Goal: Information Seeking & Learning: Find specific page/section

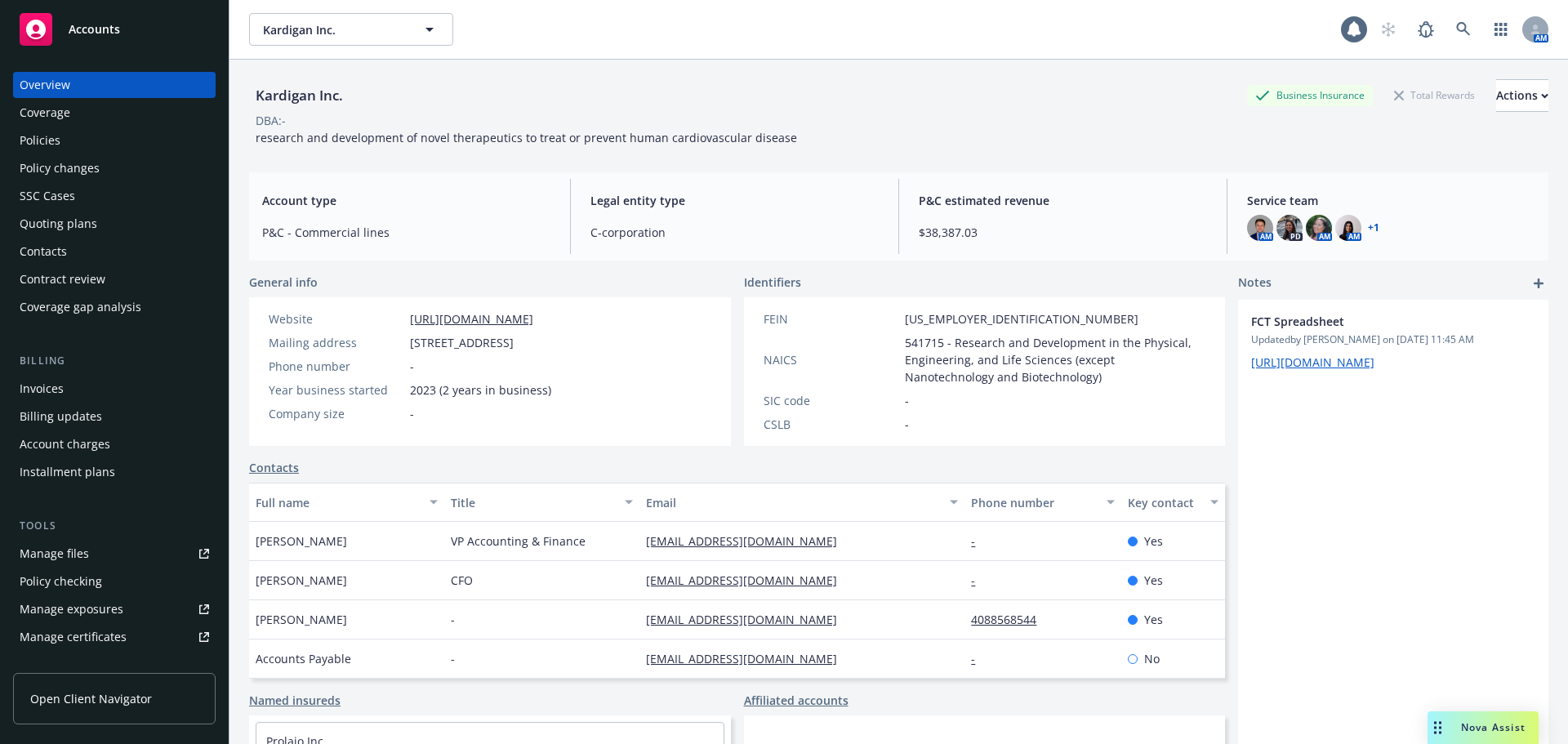
scroll to position [128, 0]
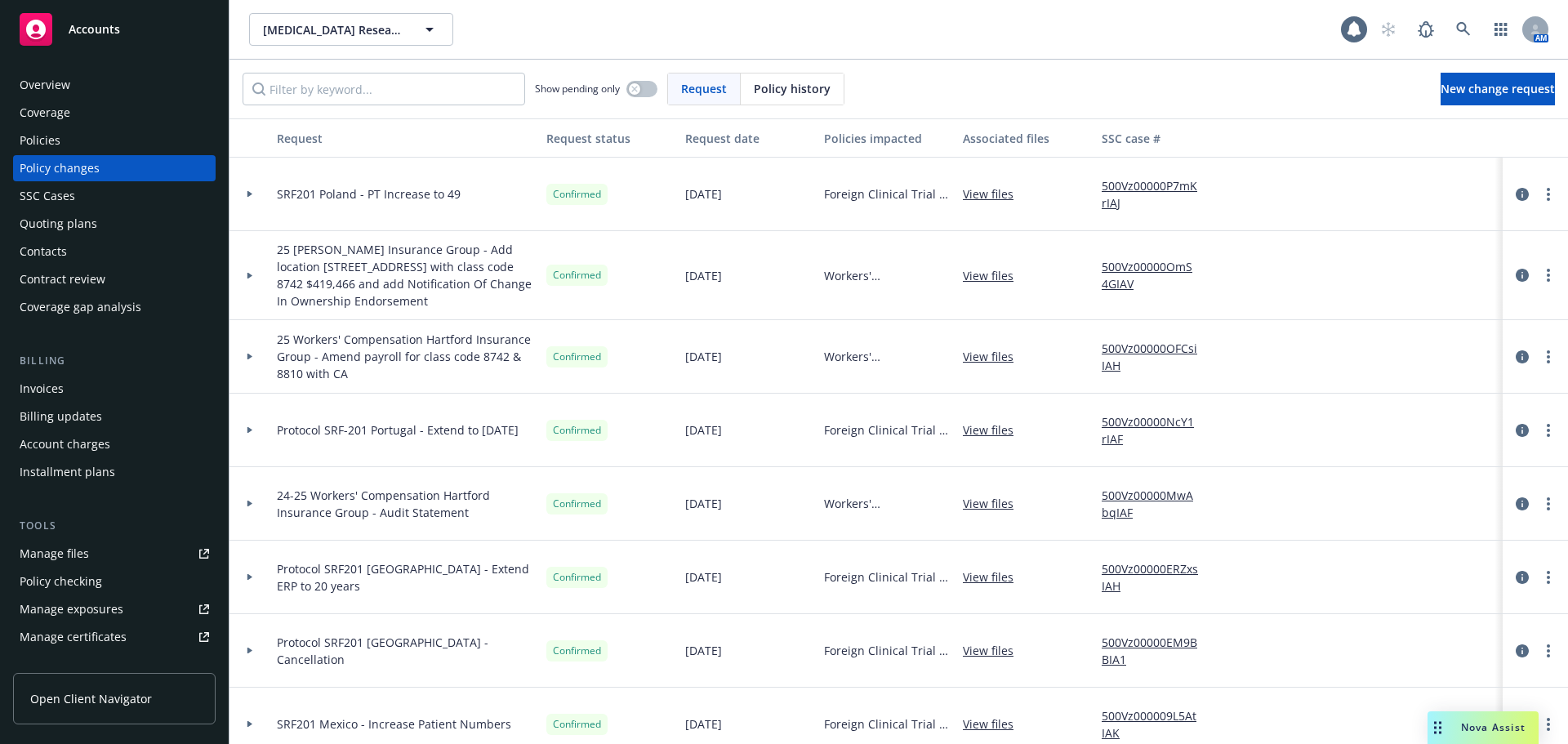
click at [350, 18] on button "[MEDICAL_DATA] Research Foundation, NP" at bounding box center [351, 30] width 204 height 32
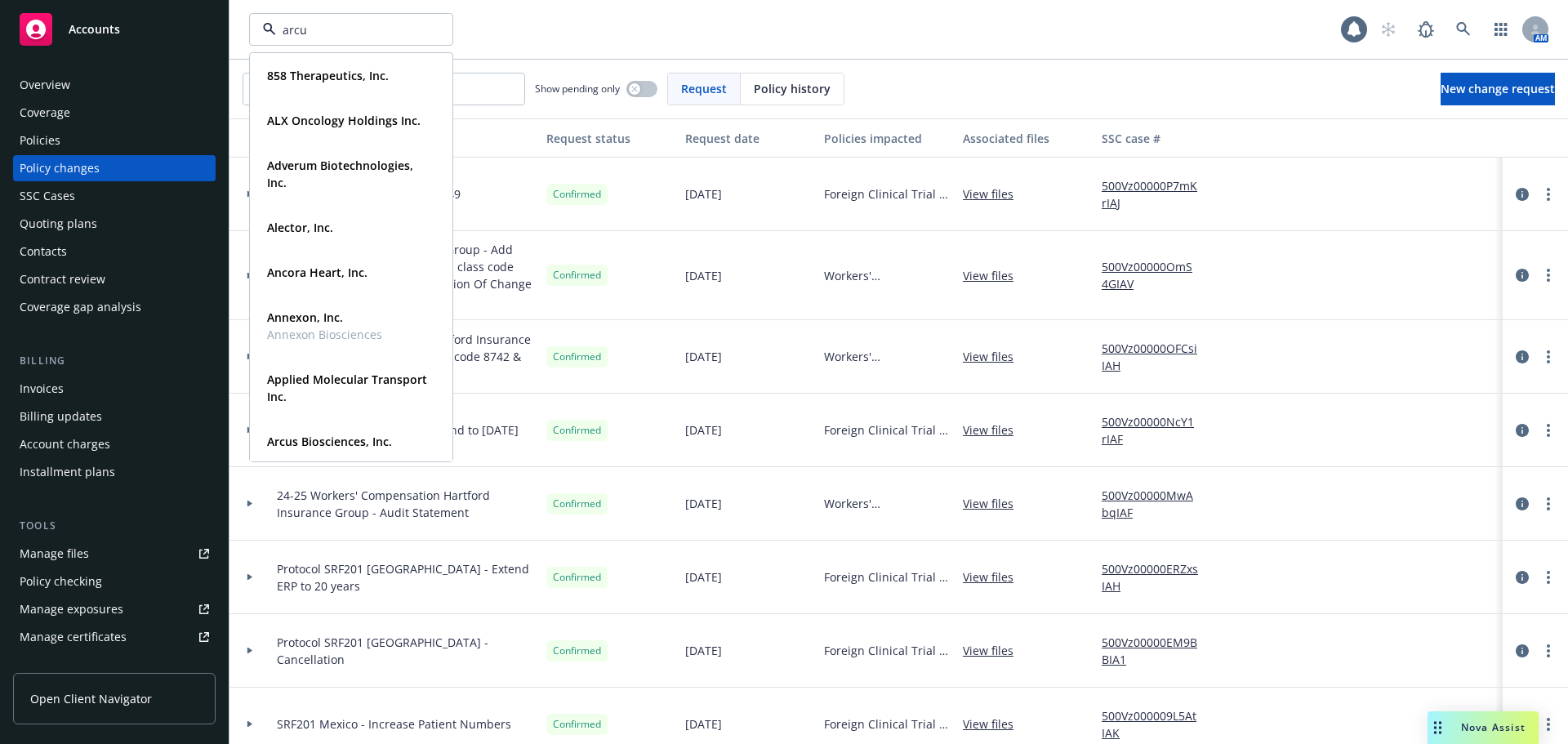
type input "arcus"
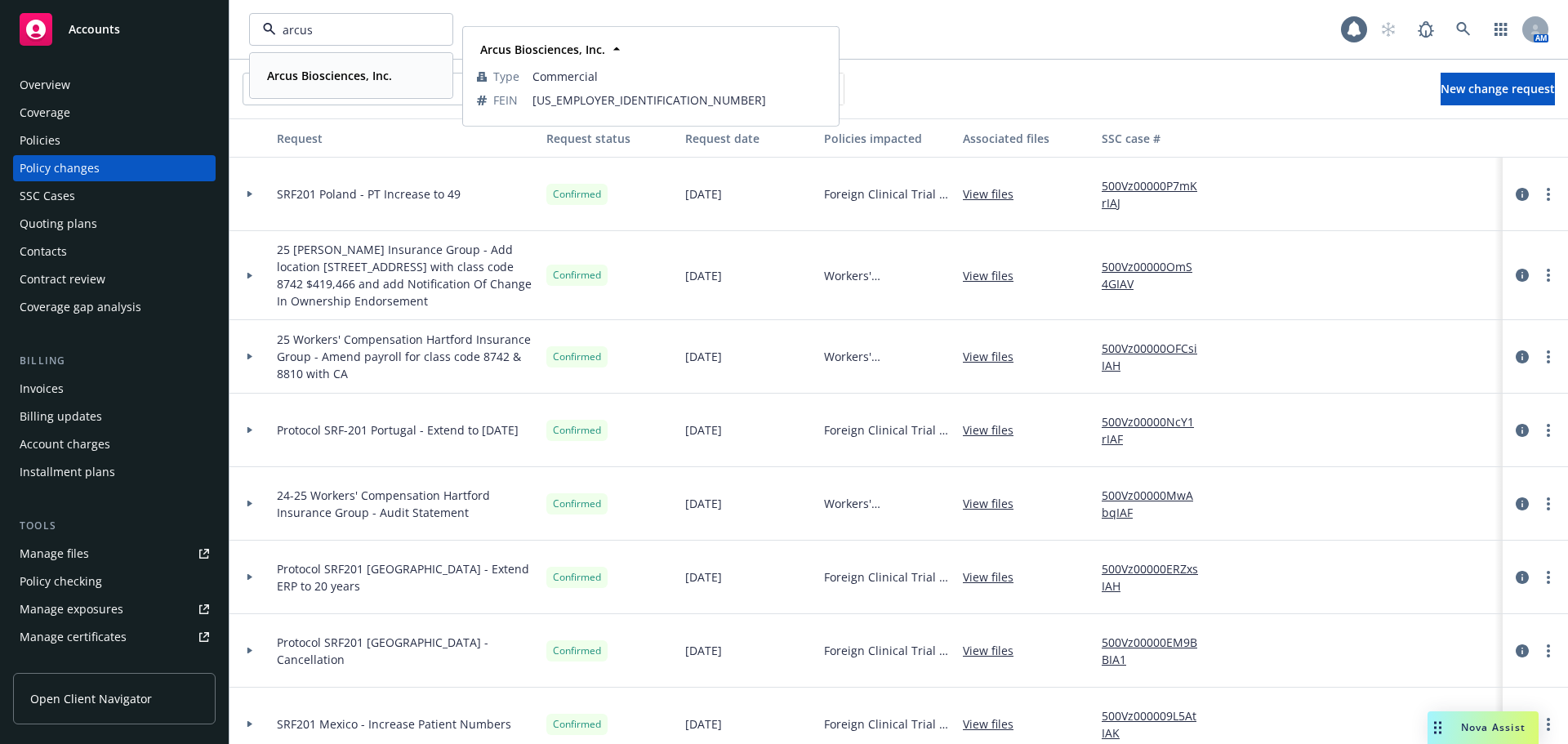
click at [392, 61] on div "Arcus Biosciences, Inc. Type Commercial FEIN [US_EMPLOYER_IDENTIFICATION_NUMBER]" at bounding box center [351, 75] width 201 height 43
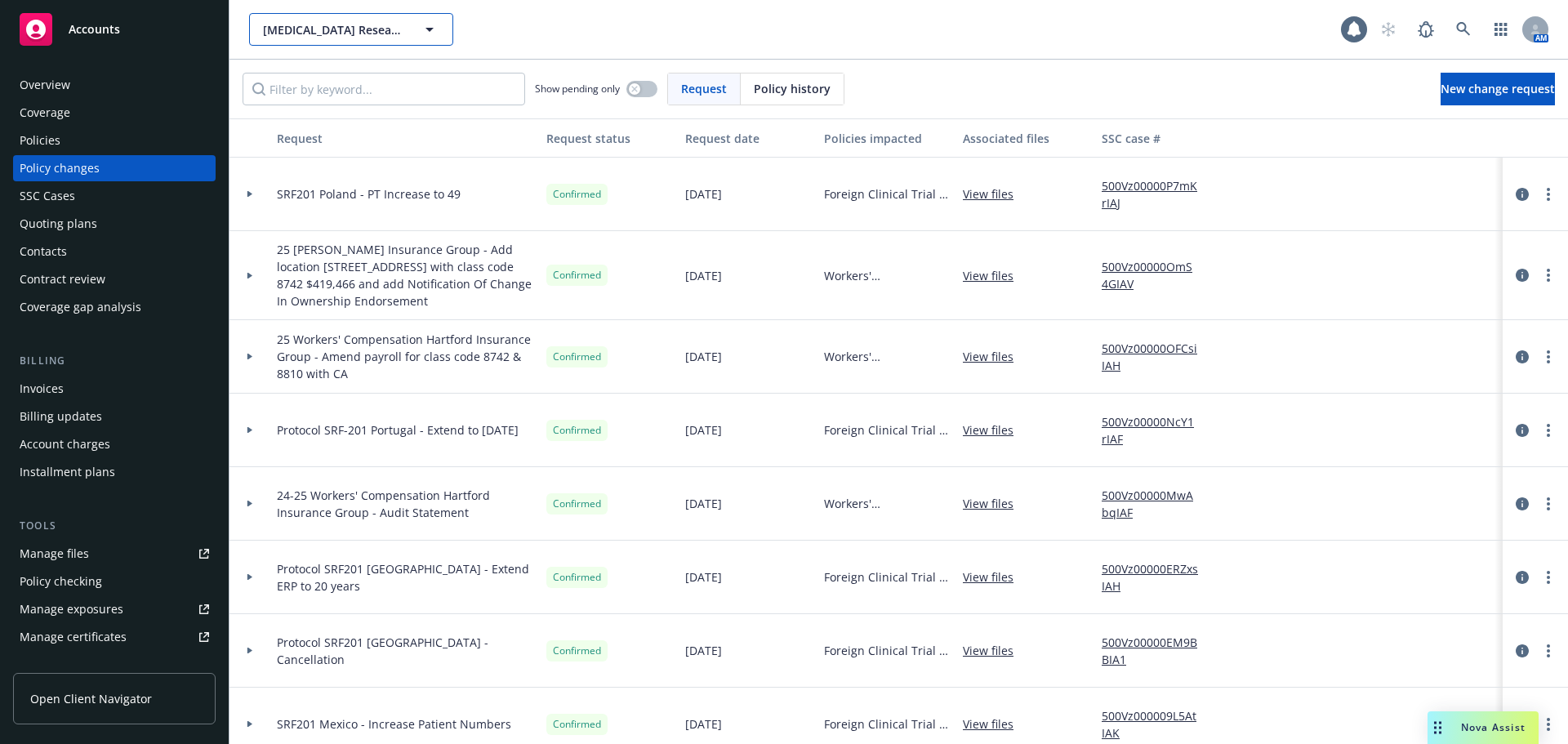
click at [339, 21] on span "[MEDICAL_DATA] Research Foundation, NP" at bounding box center [334, 30] width 141 height 17
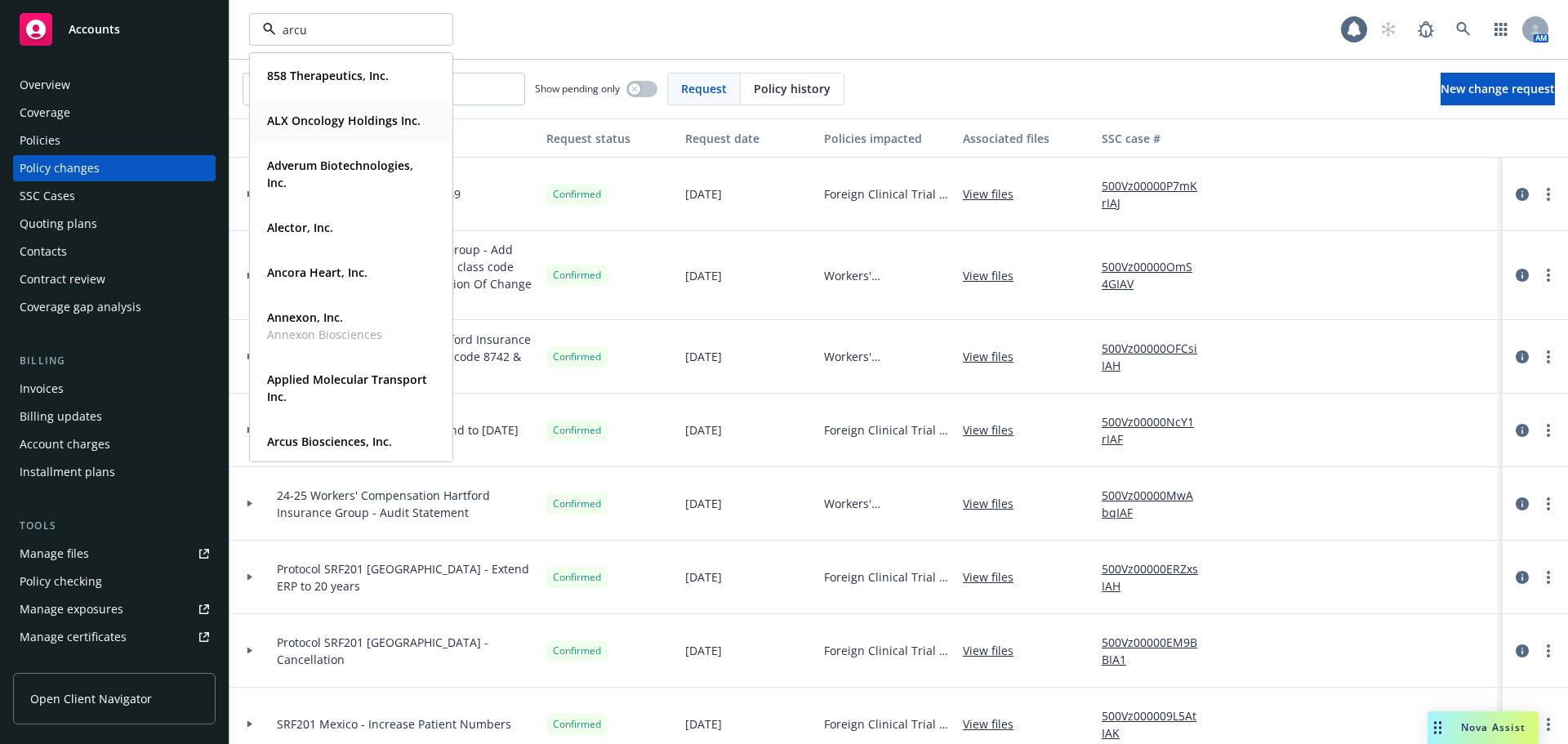
type input "arcus"
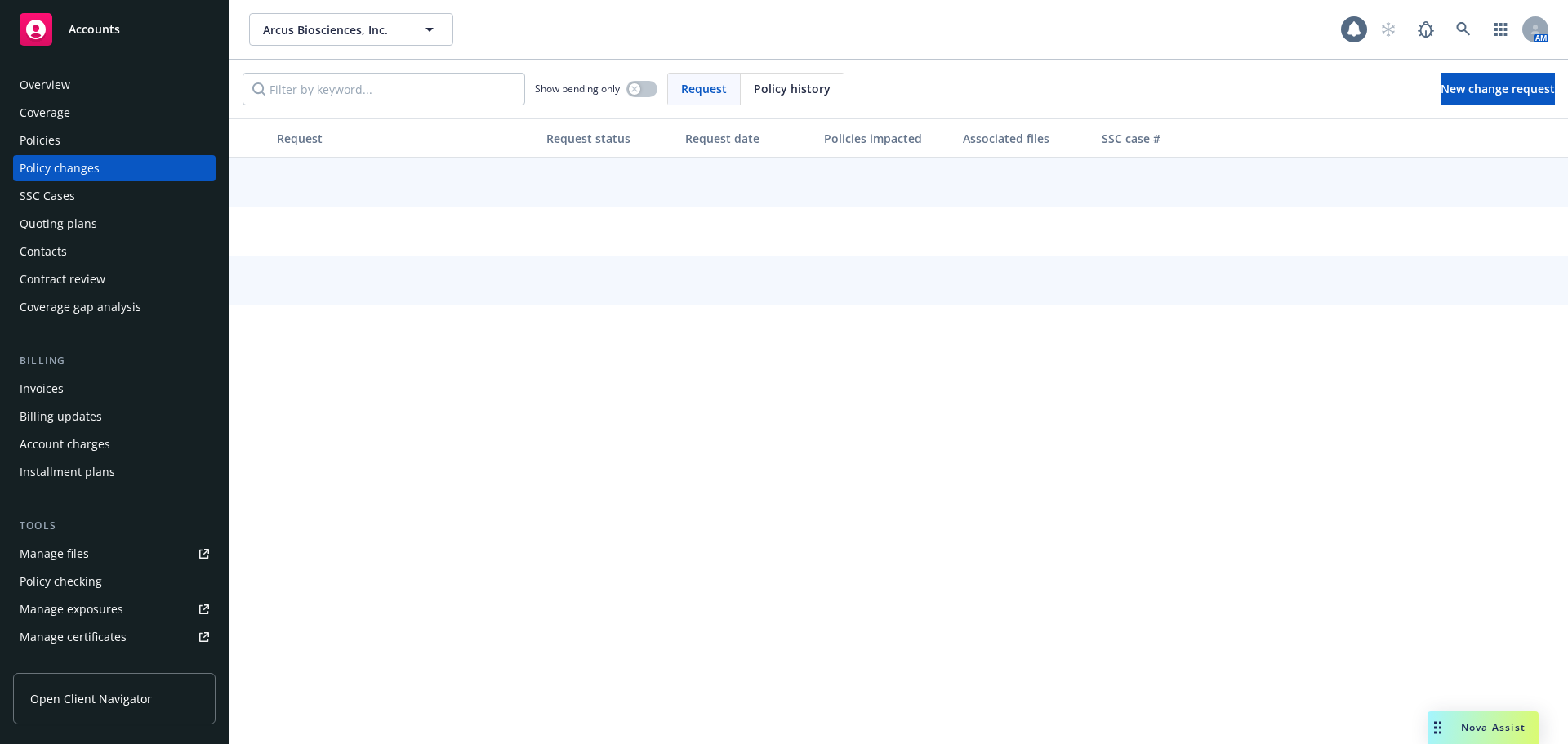
click at [97, 137] on div "Policies" at bounding box center [114, 140] width 190 height 26
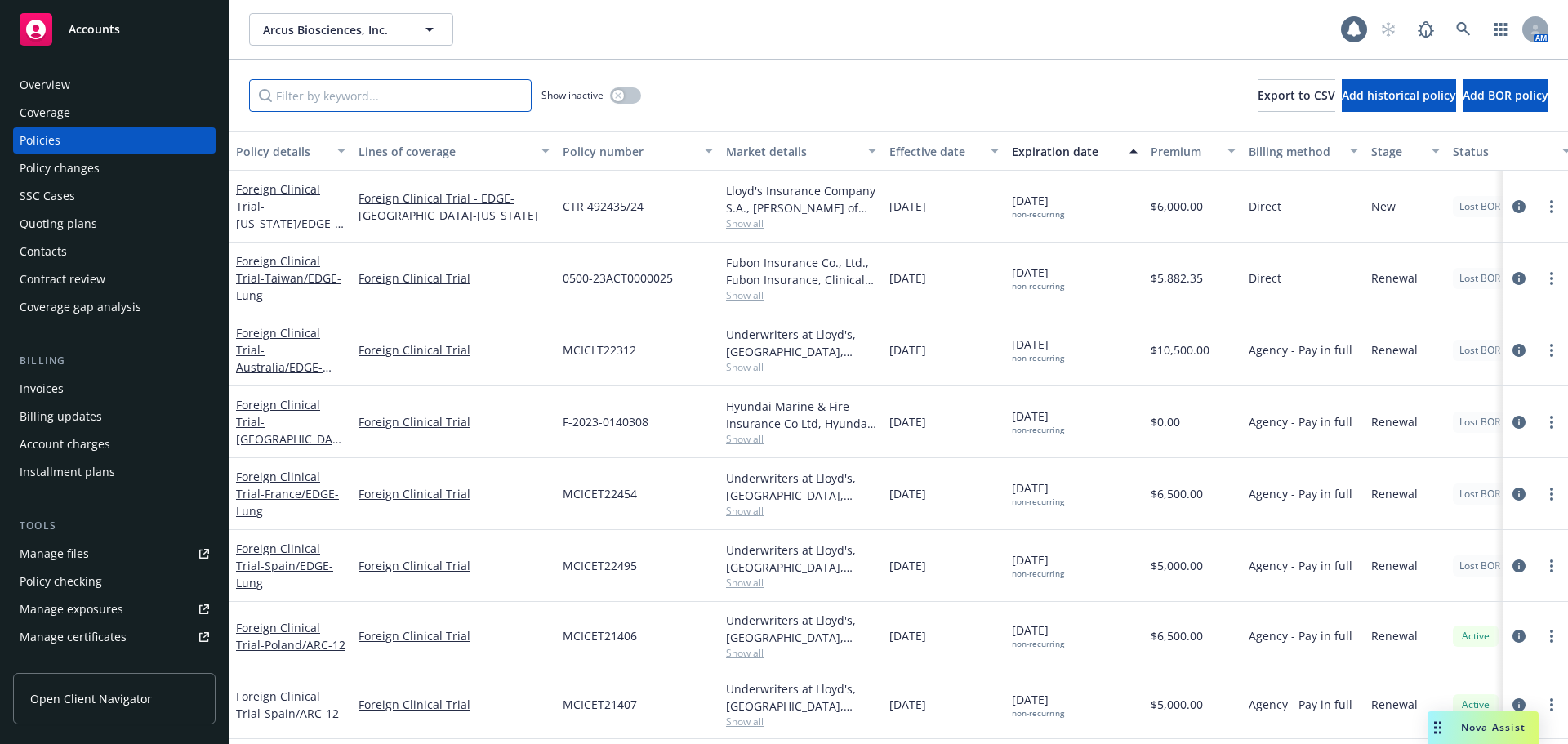
click at [389, 95] on input "Filter by keyword..." at bounding box center [390, 95] width 282 height 32
type input "[GEOGRAPHIC_DATA]"
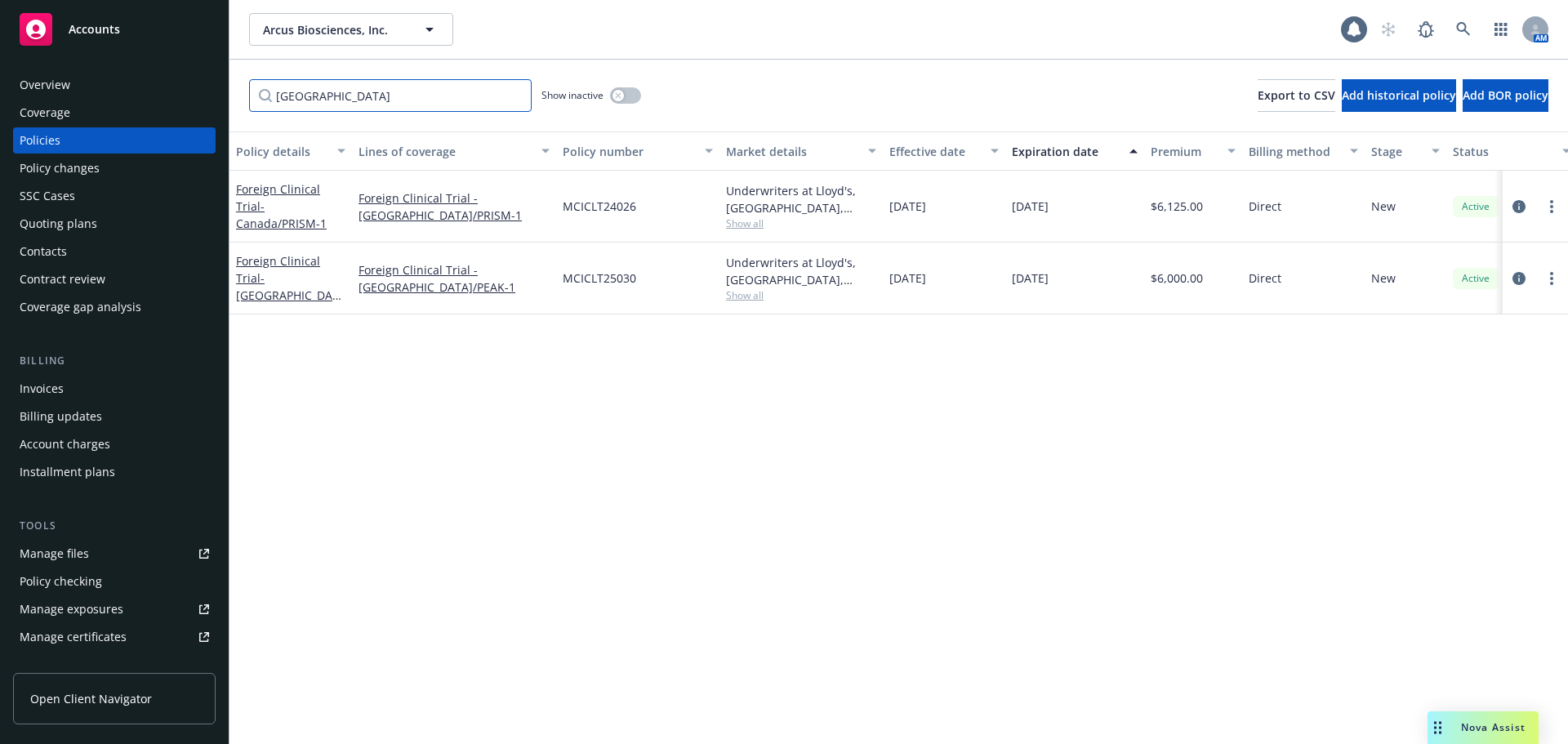
click at [510, 94] on input "[GEOGRAPHIC_DATA]" at bounding box center [390, 95] width 282 height 32
type input "[GEOGRAPHIC_DATA]"
